Goal: Information Seeking & Learning: Learn about a topic

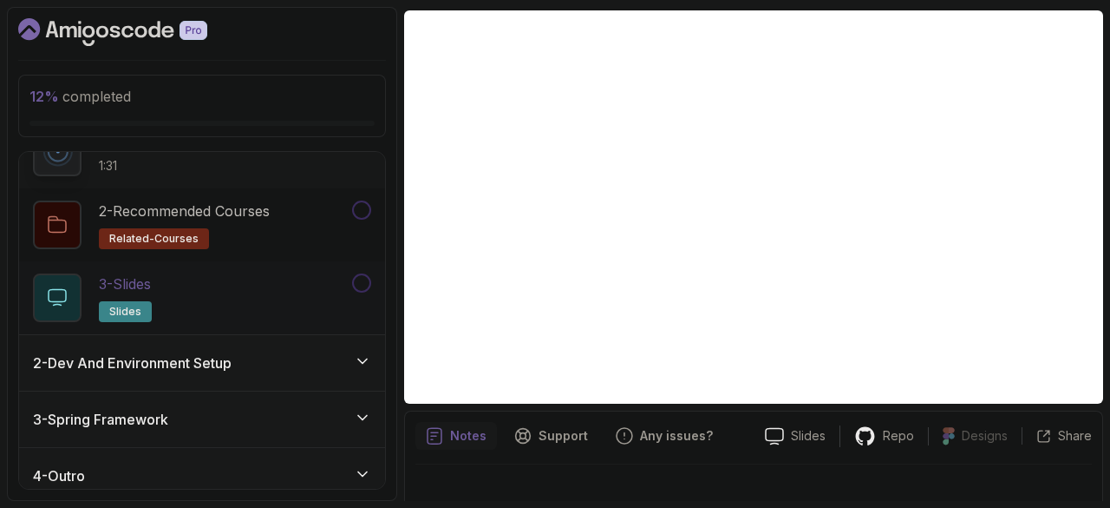
scroll to position [103, 0]
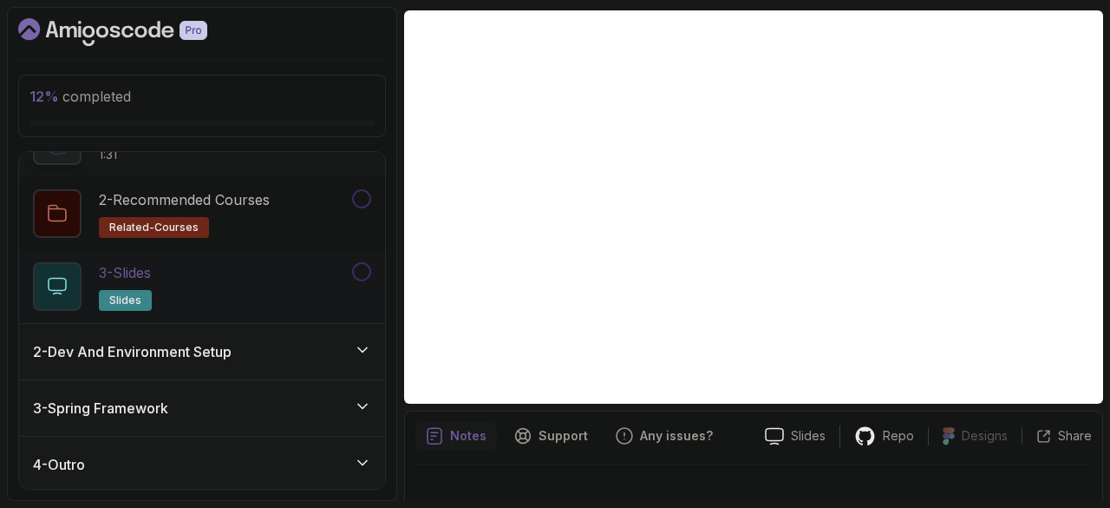
click at [249, 360] on div "2 - Dev And Environment Setup" at bounding box center [202, 352] width 366 height 56
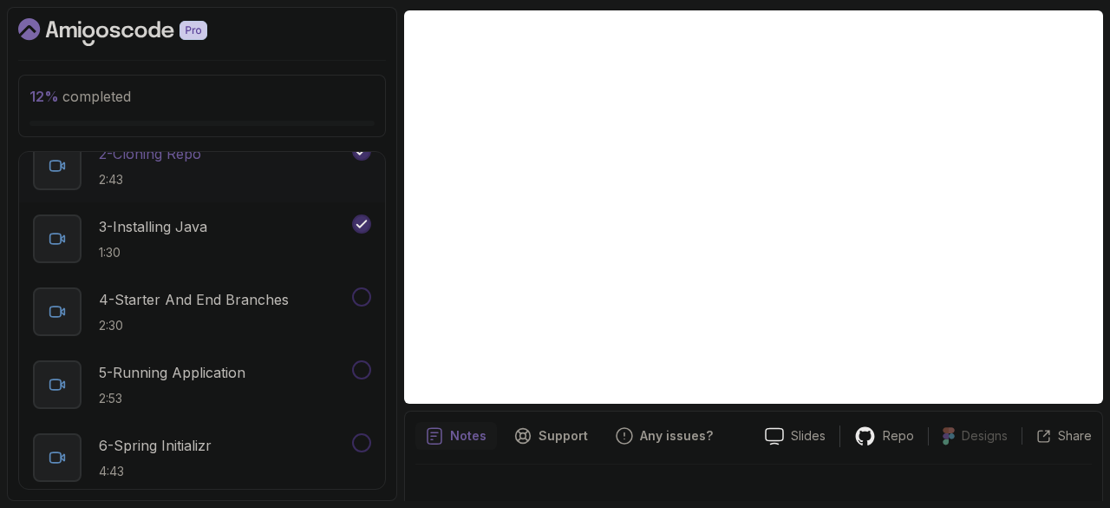
scroll to position [208, 0]
click at [246, 389] on p "2:53" at bounding box center [172, 397] width 147 height 17
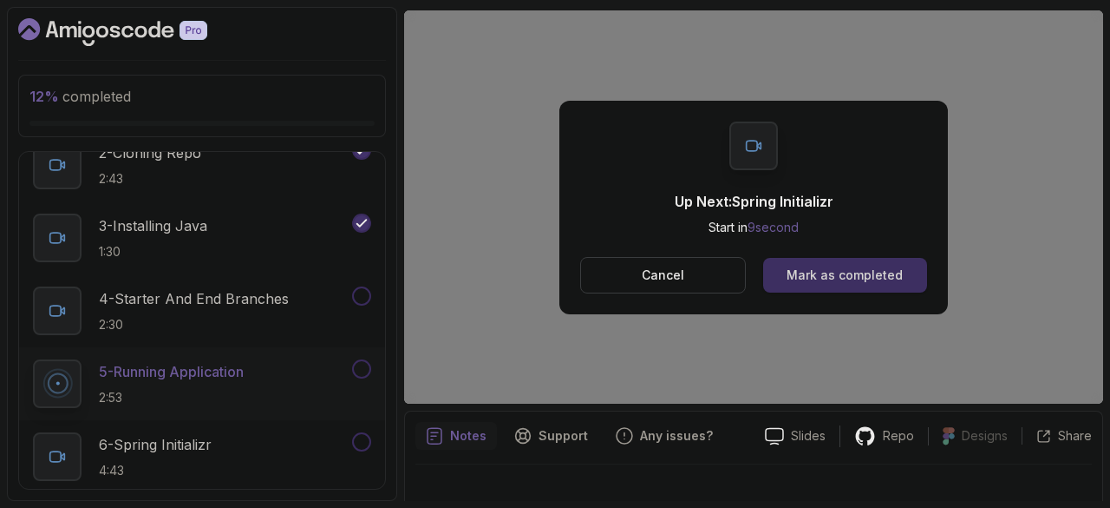
click at [857, 272] on div "Mark as completed" at bounding box center [845, 274] width 116 height 17
click at [828, 261] on button "Mark as completed" at bounding box center [845, 275] width 164 height 35
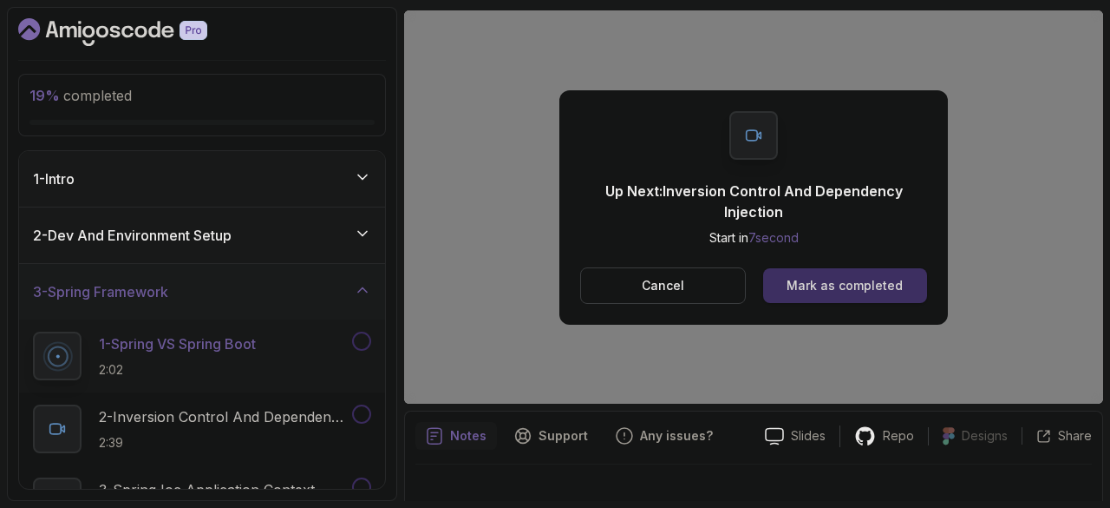
click at [783, 272] on button "Mark as completed" at bounding box center [845, 285] width 164 height 35
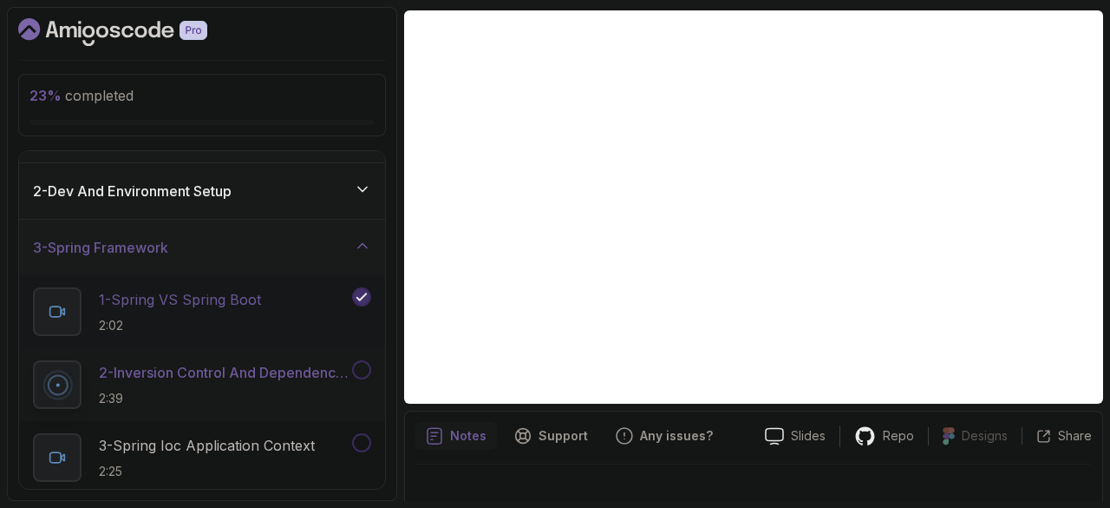
scroll to position [34, 0]
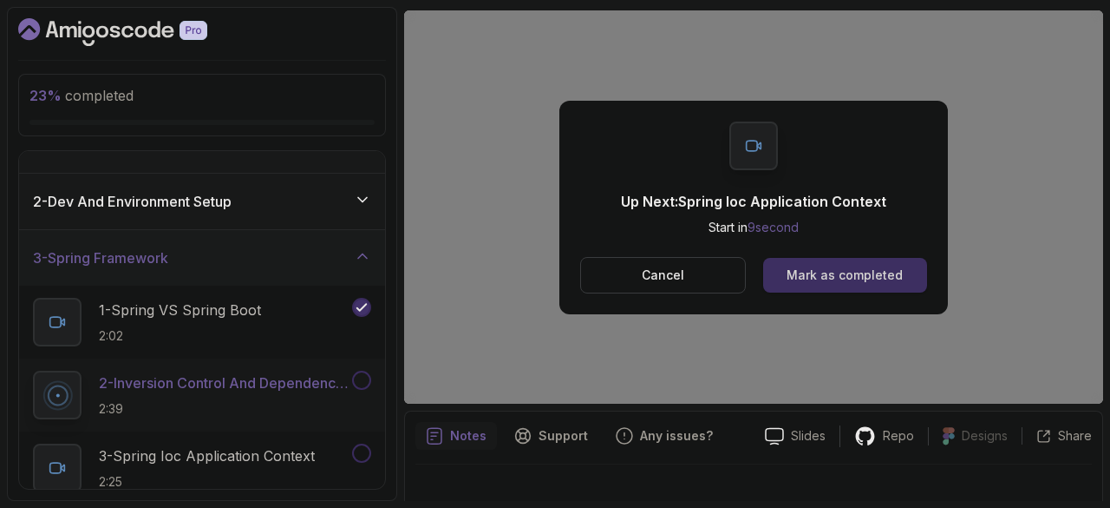
click at [872, 267] on div "Mark as completed" at bounding box center [845, 274] width 116 height 17
